Goal: Task Accomplishment & Management: Use online tool/utility

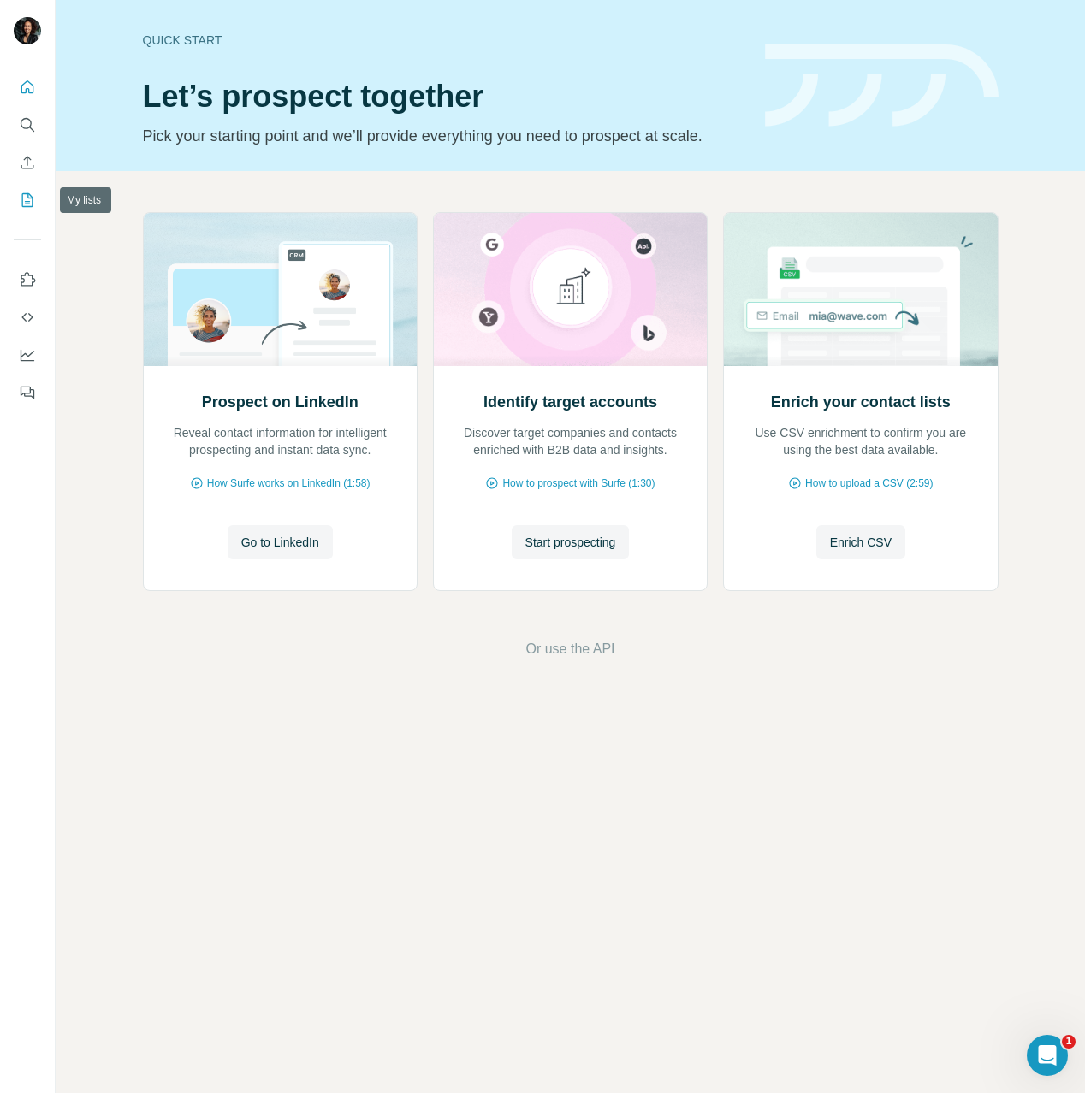
click at [29, 200] on icon "My lists" at bounding box center [27, 200] width 17 height 17
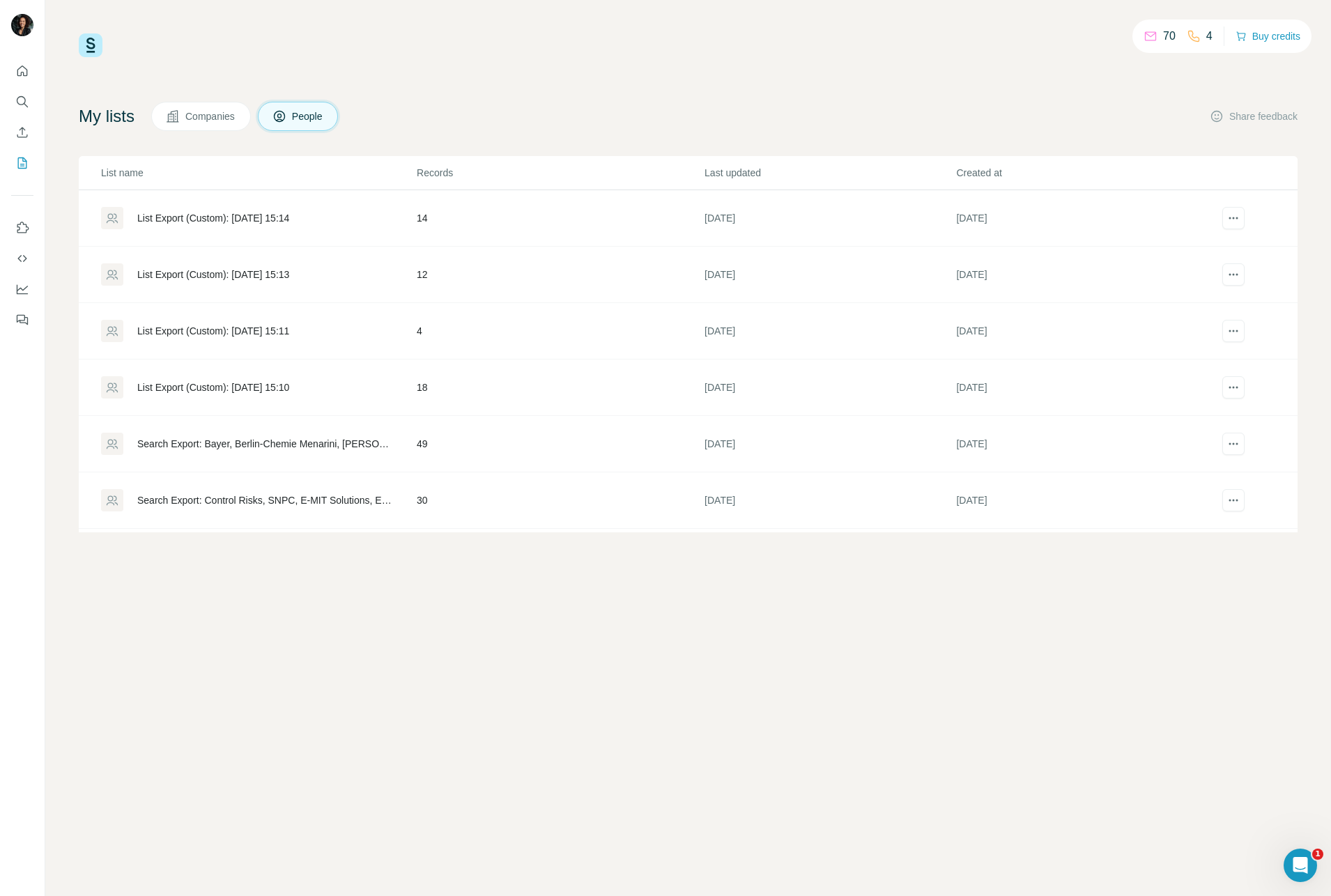
click at [883, 37] on div "70" at bounding box center [1159, 36] width 32 height 17
click at [26, 70] on icon "Quick start" at bounding box center [22, 71] width 14 height 14
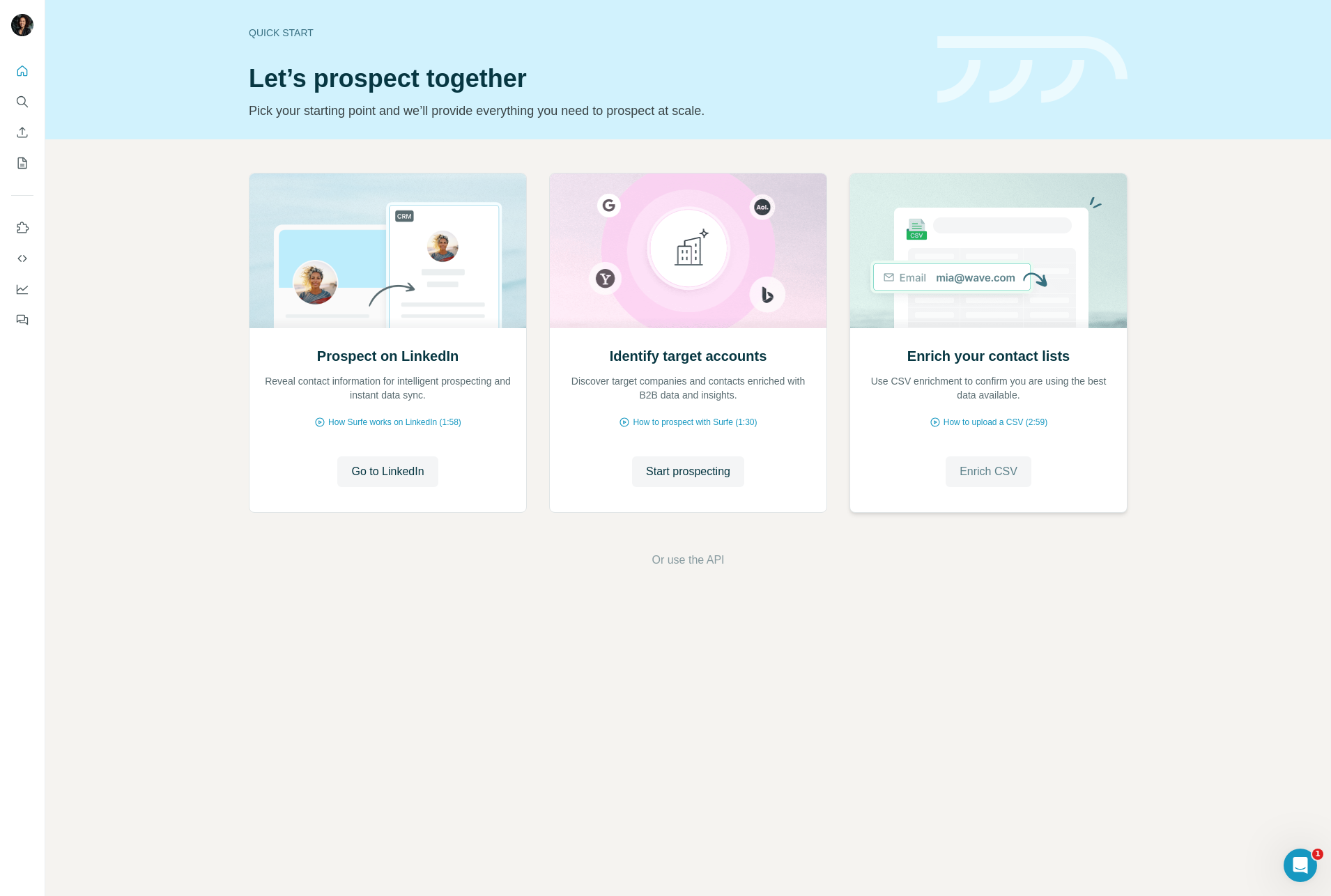
click at [883, 470] on span "Enrich CSV" at bounding box center [988, 472] width 58 height 17
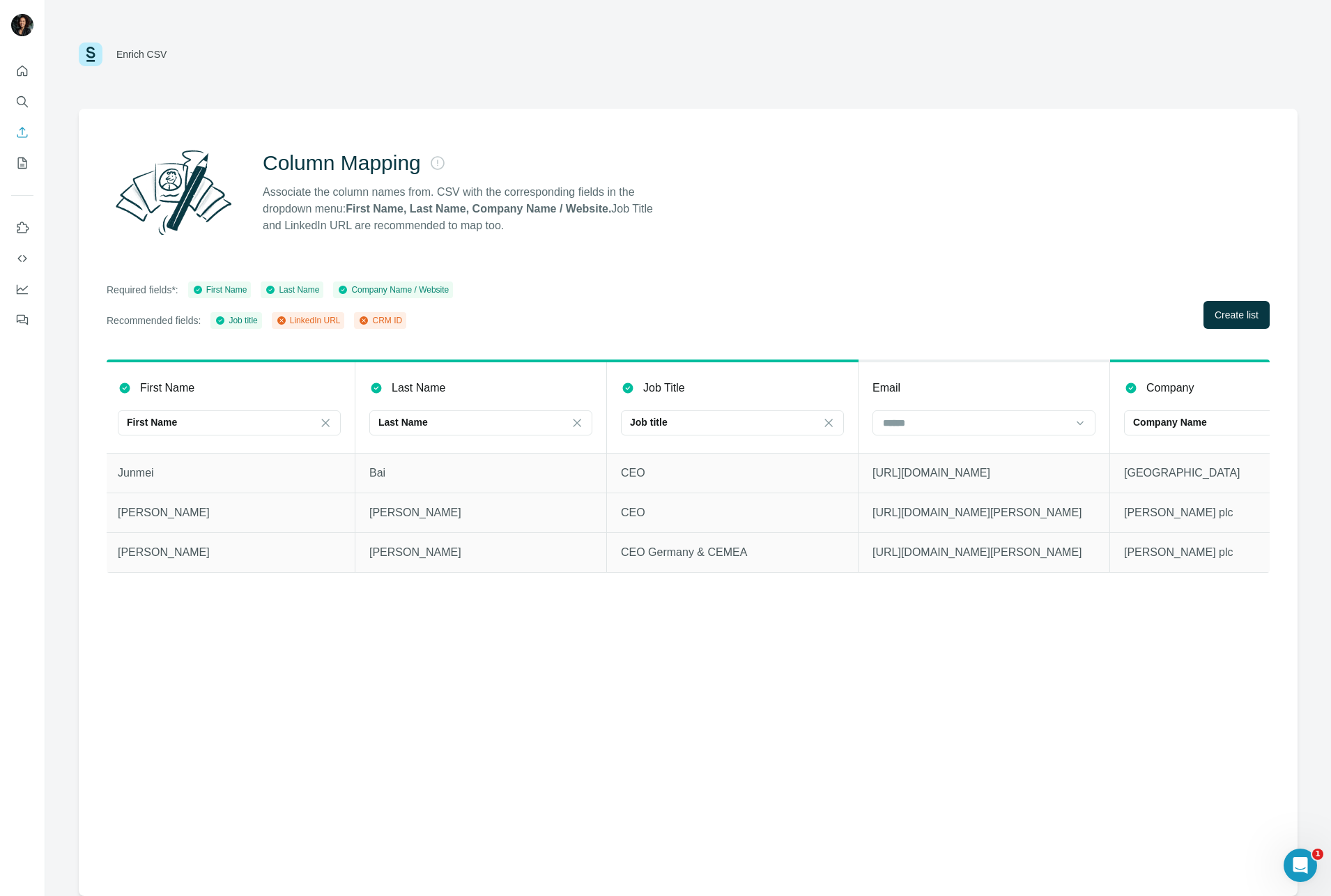
scroll to position [0, 256]
click at [883, 425] on input at bounding box center [974, 423] width 188 height 15
click at [883, 452] on div "LinkedIn URL" at bounding box center [983, 454] width 200 height 14
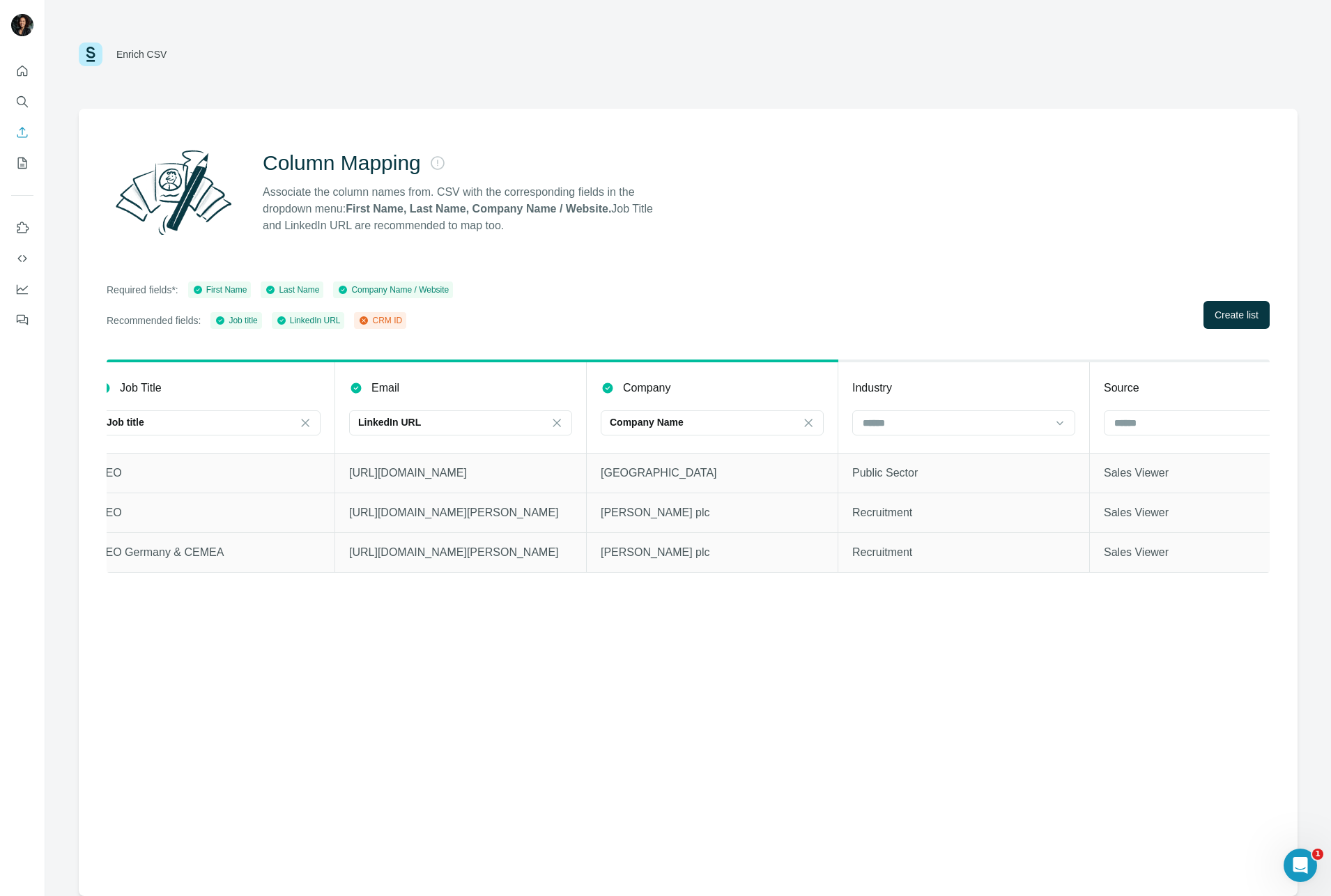
scroll to position [0, 783]
click at [883, 424] on input at bounding box center [951, 423] width 188 height 15
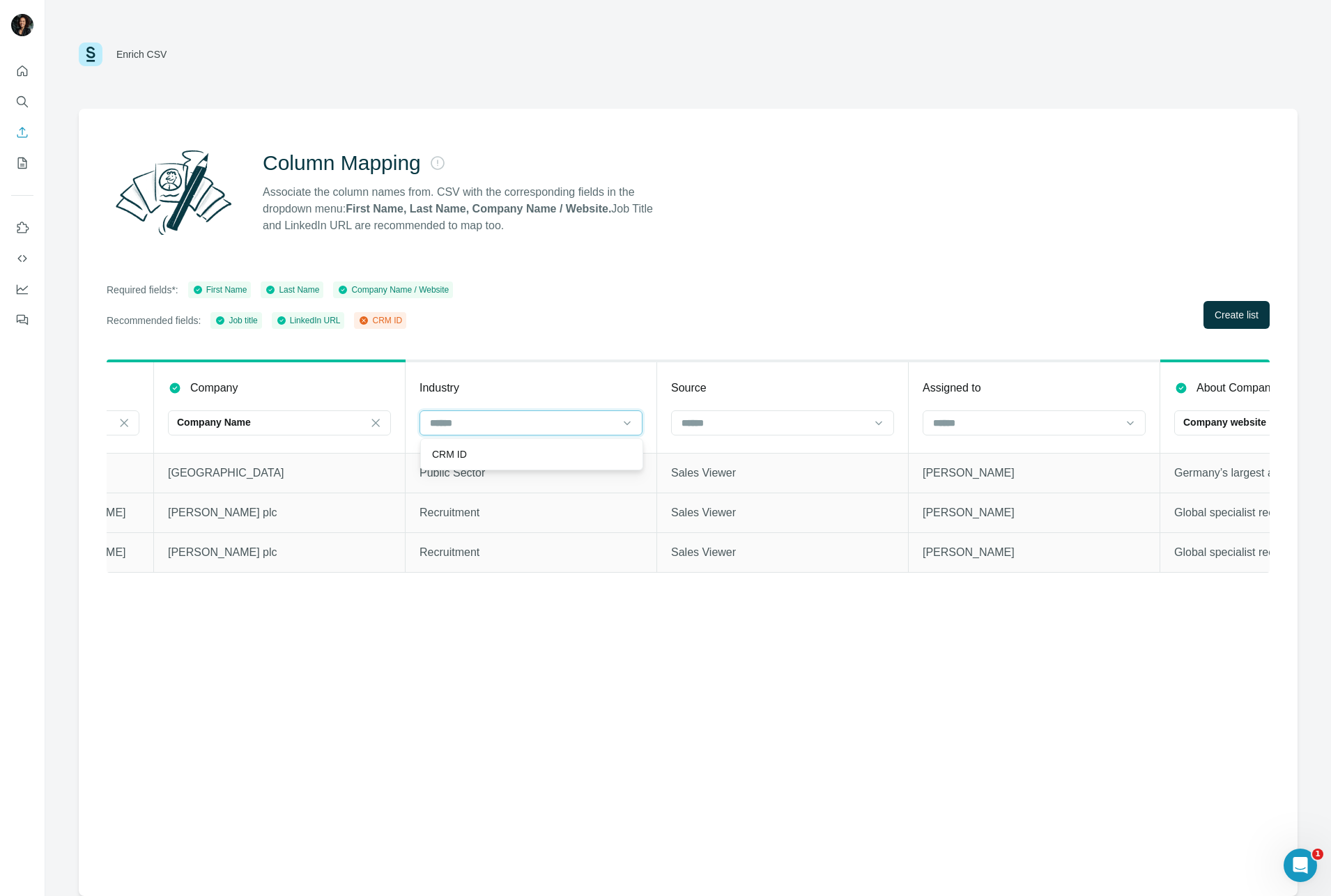
scroll to position [0, 1214]
click at [529, 384] on div "Industry" at bounding box center [529, 388] width 223 height 17
click at [591, 416] on input at bounding box center [520, 423] width 188 height 15
click at [583, 459] on div "CRM ID" at bounding box center [528, 454] width 200 height 14
click at [573, 427] on div "CRM ID" at bounding box center [520, 422] width 188 height 14
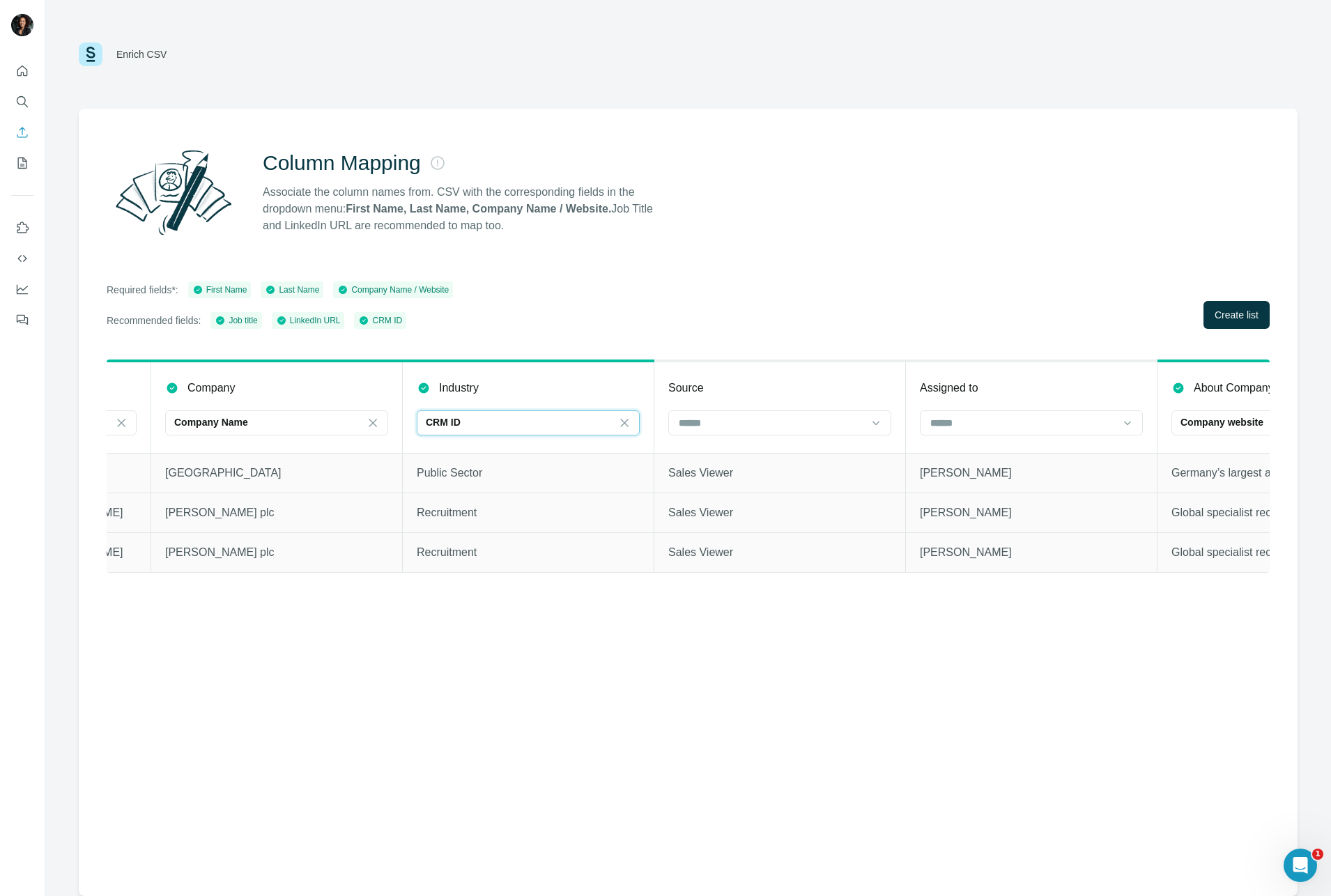
scroll to position [0, 0]
click at [625, 426] on icon at bounding box center [624, 423] width 14 height 14
click at [883, 318] on span "Create list" at bounding box center [1237, 314] width 44 height 14
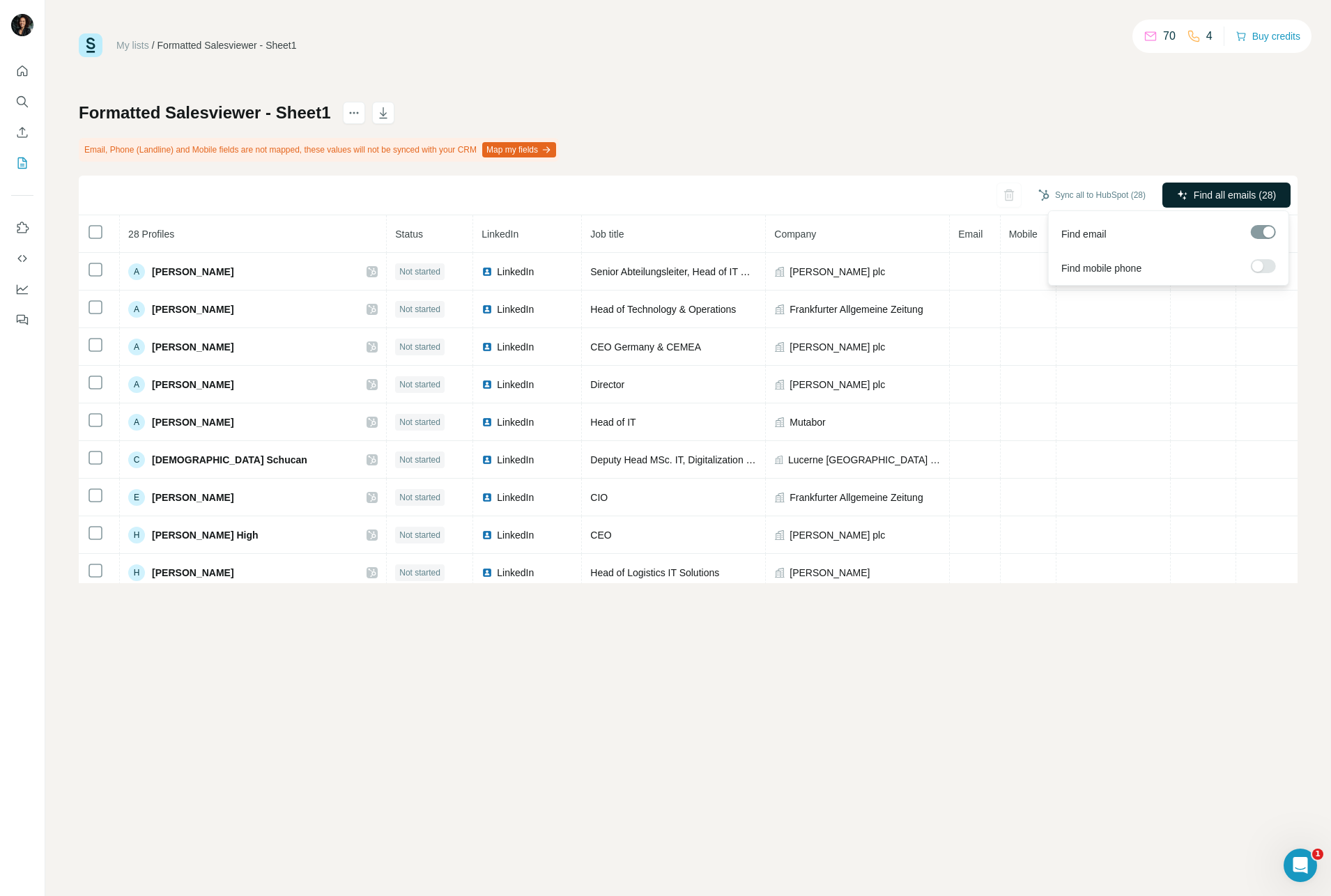
click at [883, 191] on span "Find all emails (28)" at bounding box center [1234, 195] width 82 height 14
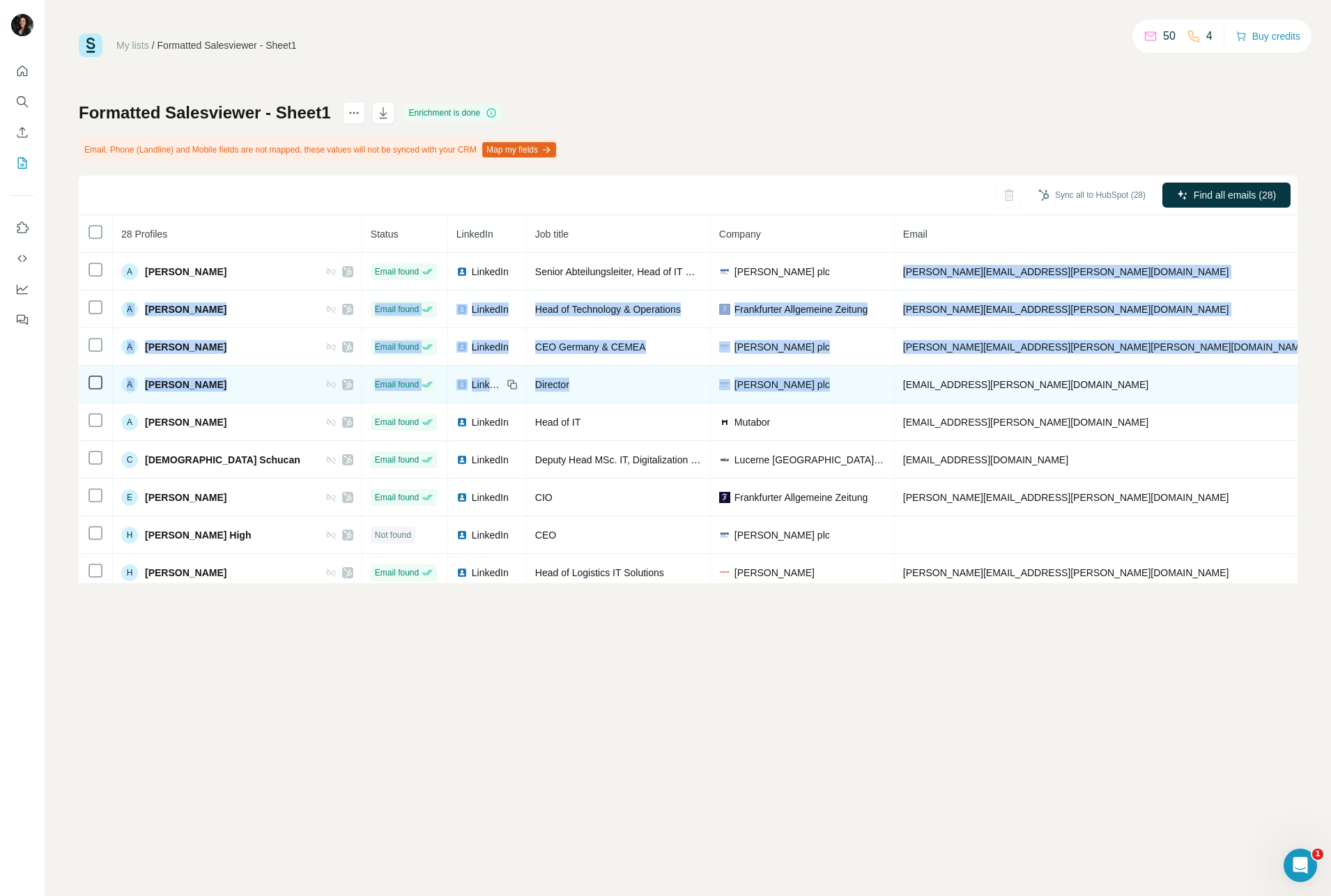
drag, startPoint x: 837, startPoint y: 273, endPoint x: 950, endPoint y: 369, distance: 148.3
click at [883, 369] on tbody "A [PERSON_NAME] Email found LinkedIn Senior Abteilungsleiter, Head of IT Client…" at bounding box center [911, 780] width 1666 height 1053
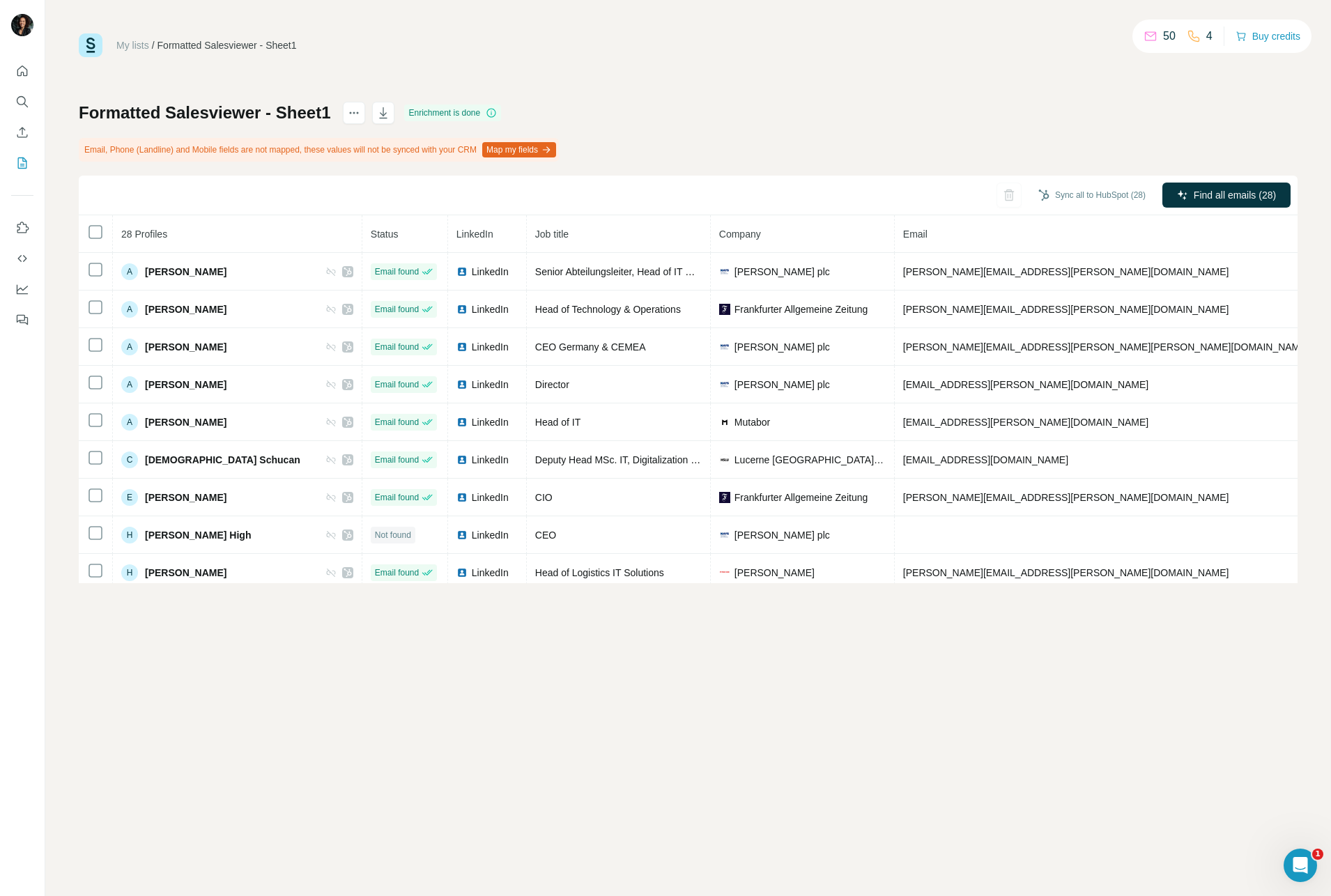
click at [883, 131] on div "Formatted Salesviewer - Sheet1 Enrichment is done Email, Phone (Landline) and M…" at bounding box center [688, 342] width 1219 height 481
click at [389, 112] on icon "button" at bounding box center [383, 112] width 14 height 14
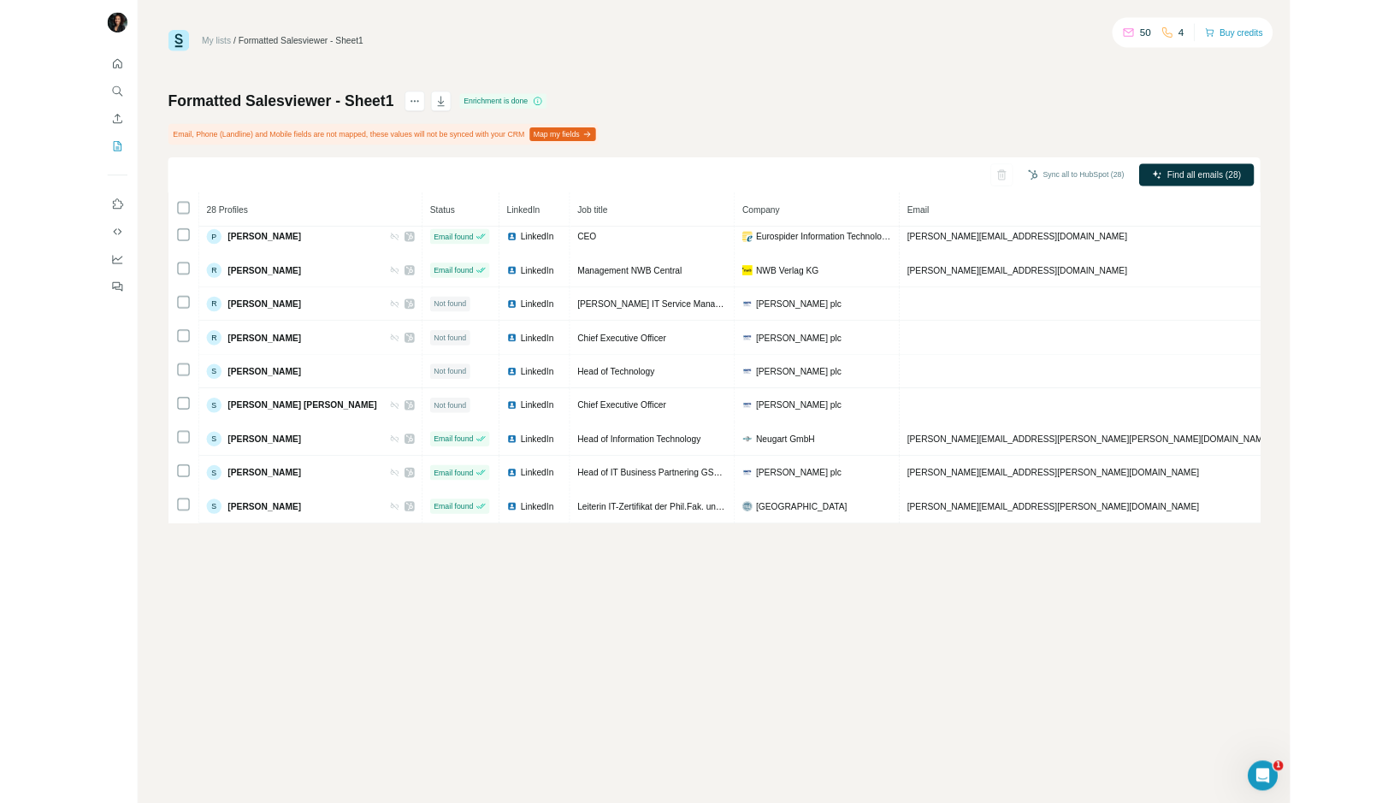
scroll to position [702, 0]
